Goal: Information Seeking & Learning: Check status

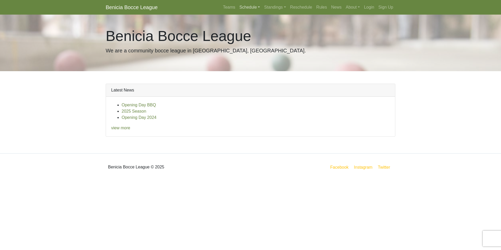
click at [256, 7] on link "Schedule" at bounding box center [250, 7] width 25 height 10
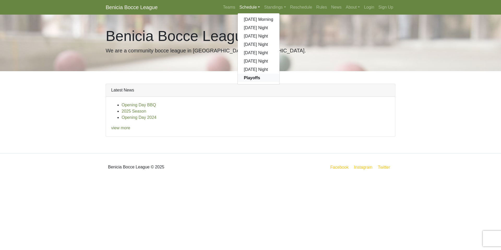
click at [248, 79] on strong "Playoffs" at bounding box center [252, 78] width 16 height 4
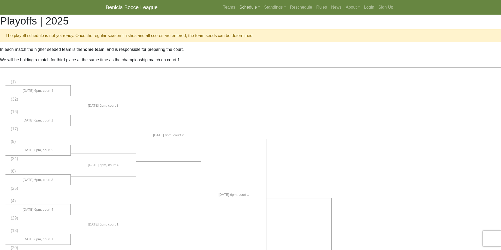
click at [256, 7] on link "Schedule" at bounding box center [250, 7] width 25 height 10
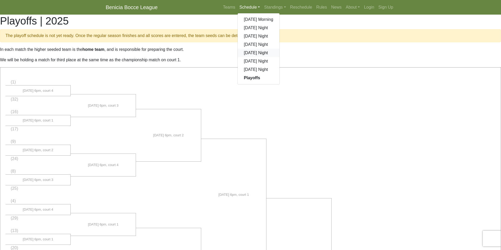
click at [254, 54] on link "[DATE] Night" at bounding box center [259, 53] width 42 height 8
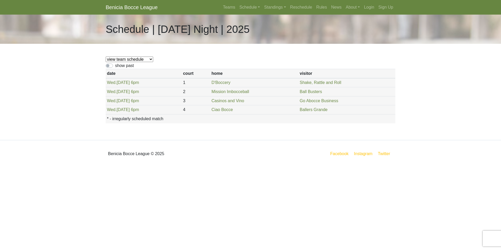
click at [243, 57] on div "view team schedule Shake, Rattle and Roll Pallino Noir D'Boccery Go Abocce Busi…" at bounding box center [251, 92] width 298 height 96
